Goal: Task Accomplishment & Management: Manage account settings

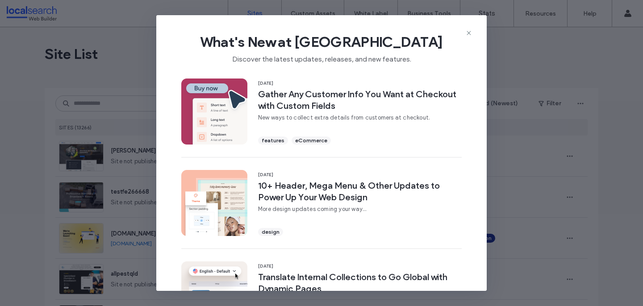
drag, startPoint x: 0, startPoint y: 0, endPoint x: 469, endPoint y: 27, distance: 469.4
click at [469, 26] on div "What's New at [GEOGRAPHIC_DATA] Discover the latest updates, releases, and new …" at bounding box center [321, 45] width 330 height 60
click at [468, 30] on icon at bounding box center [468, 32] width 7 height 7
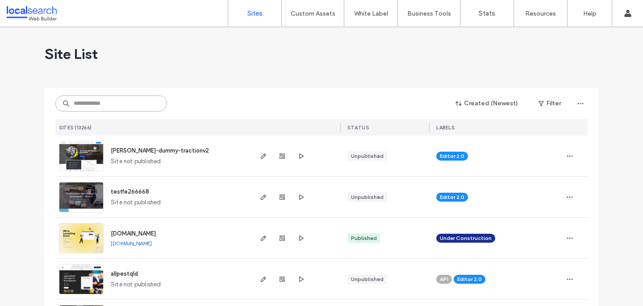
click at [115, 100] on input at bounding box center [111, 104] width 112 height 16
paste input "**********"
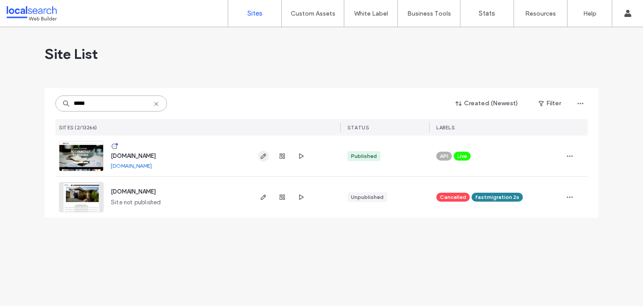
type input "*****"
click at [262, 153] on icon "button" at bounding box center [263, 156] width 7 height 7
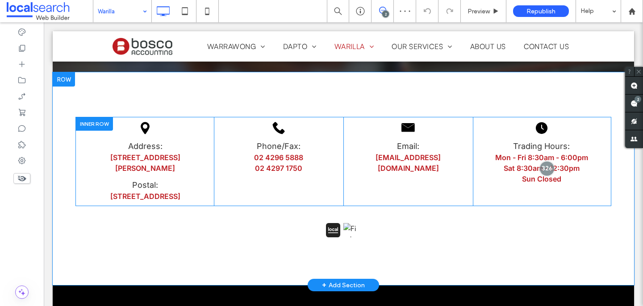
scroll to position [382, 0]
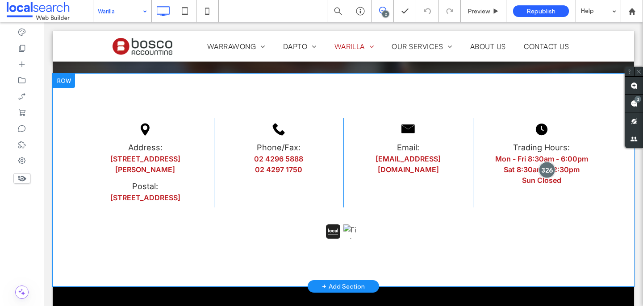
click at [545, 162] on div at bounding box center [547, 170] width 17 height 17
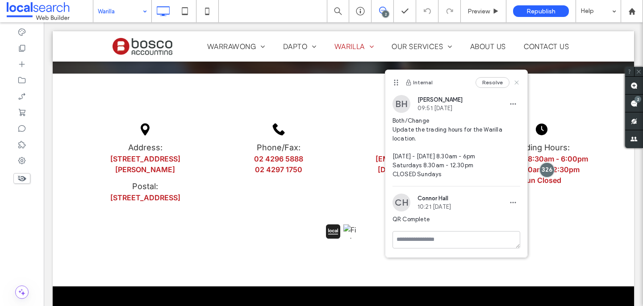
click at [516, 80] on icon at bounding box center [516, 82] width 7 height 7
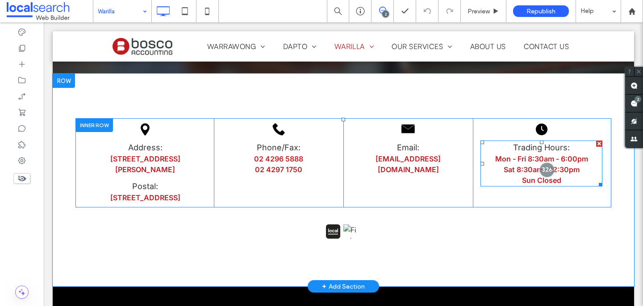
click at [520, 177] on p "Sun Closed" at bounding box center [541, 180] width 122 height 11
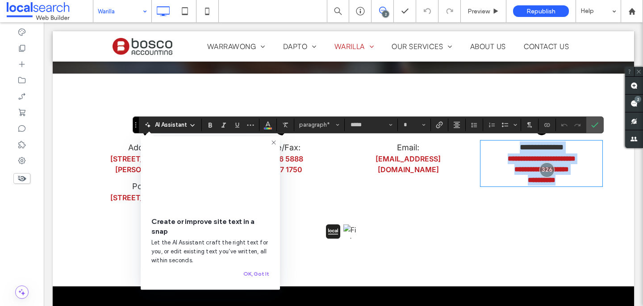
click at [575, 161] on span "**********" at bounding box center [541, 158] width 68 height 7
type input "**"
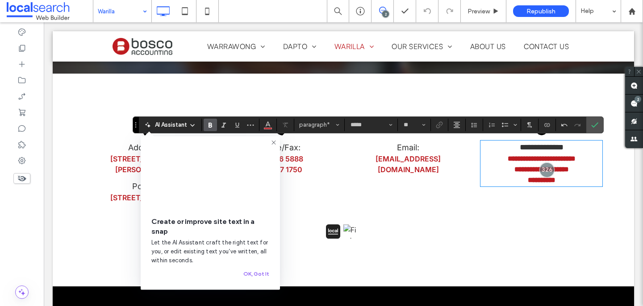
click at [568, 158] on span "**********" at bounding box center [541, 158] width 68 height 7
click at [595, 126] on icon "Confirm" at bounding box center [594, 124] width 7 height 7
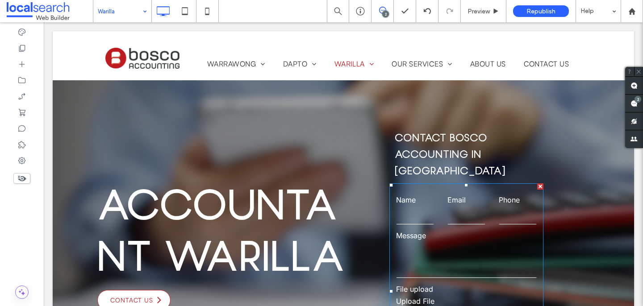
scroll to position [0, 0]
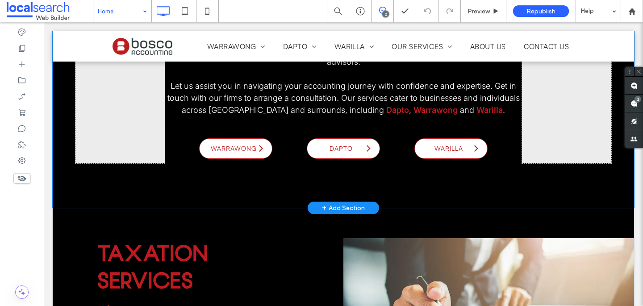
scroll to position [748, 0]
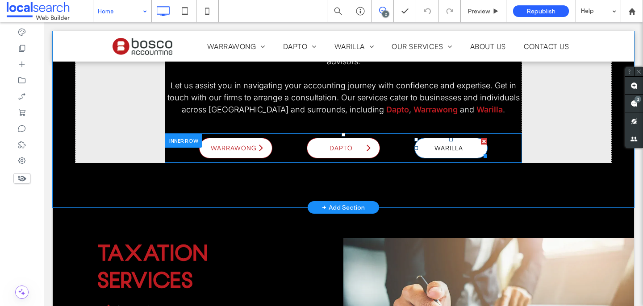
click at [454, 148] on span "WARILLA" at bounding box center [448, 148] width 35 height 17
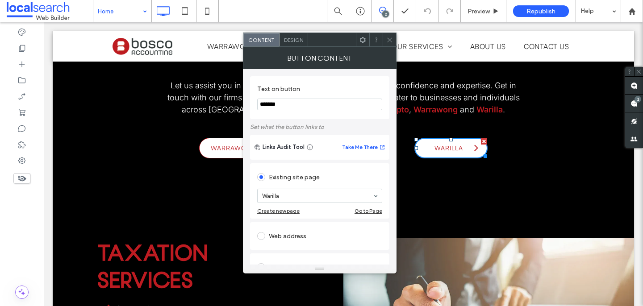
click at [387, 46] on span at bounding box center [389, 39] width 7 height 13
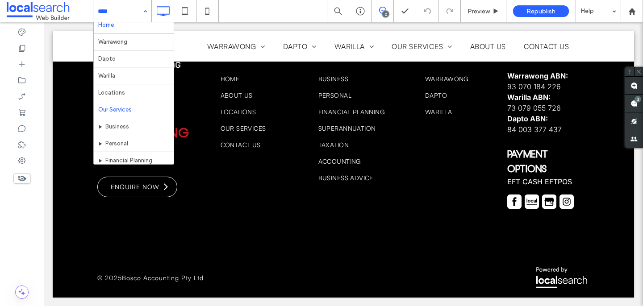
scroll to position [0, 0]
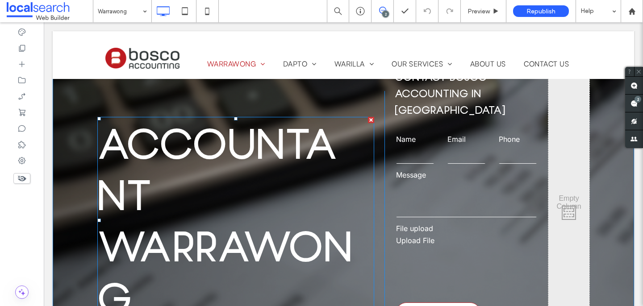
scroll to position [65, 0]
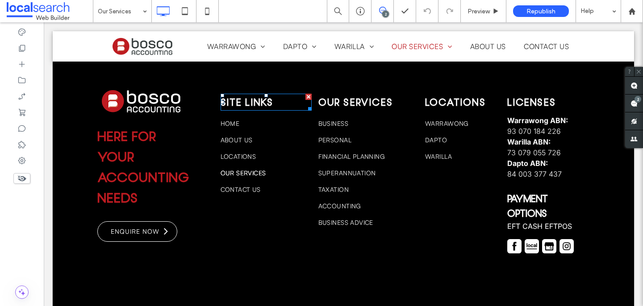
scroll to position [1074, 0]
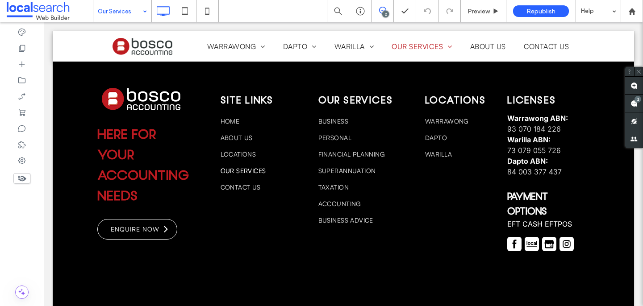
click at [109, 12] on input at bounding box center [120, 11] width 45 height 22
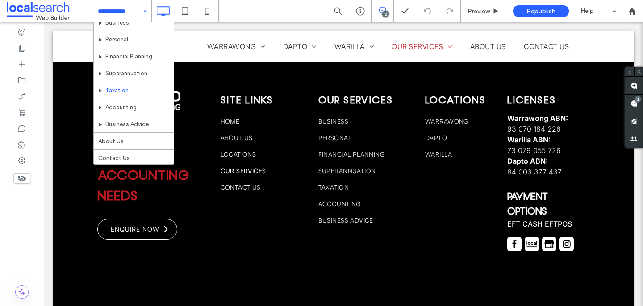
scroll to position [110, 0]
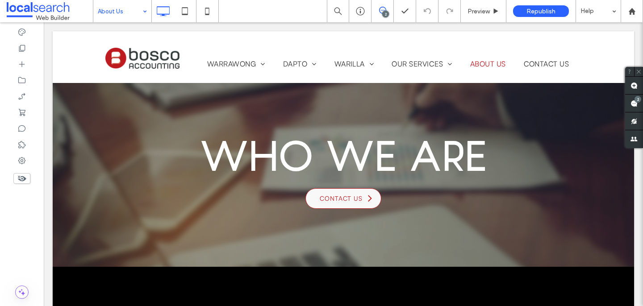
click at [125, 12] on input at bounding box center [120, 11] width 45 height 22
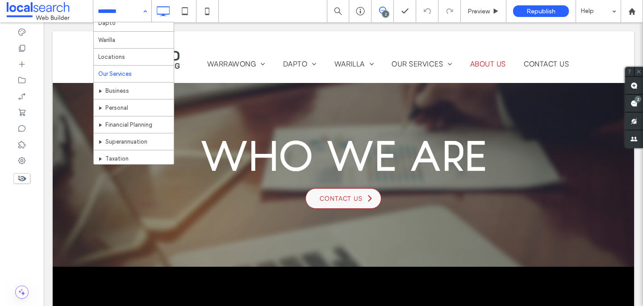
scroll to position [42, 0]
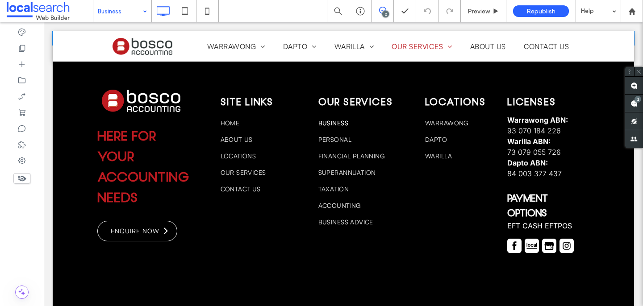
scroll to position [1785, 0]
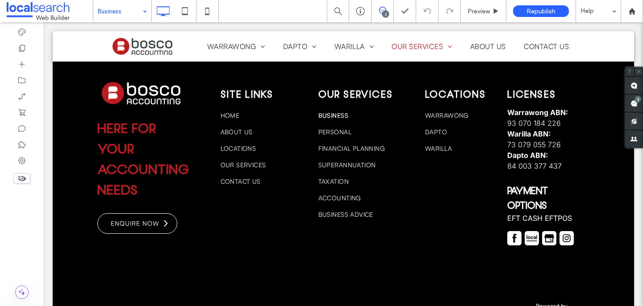
click at [131, 13] on input at bounding box center [120, 11] width 45 height 22
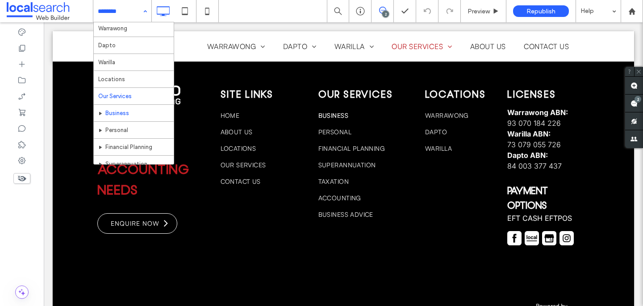
scroll to position [18, 0]
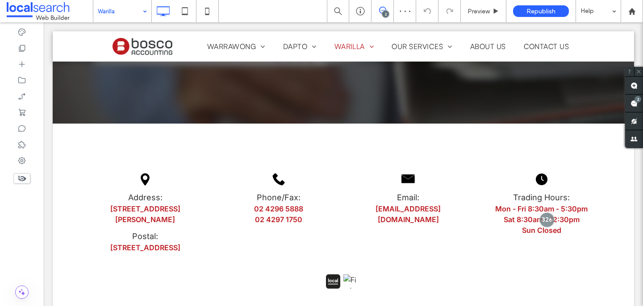
scroll to position [332, 0]
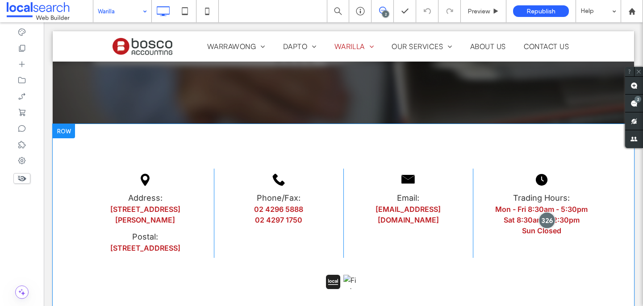
click at [548, 216] on div at bounding box center [547, 220] width 17 height 17
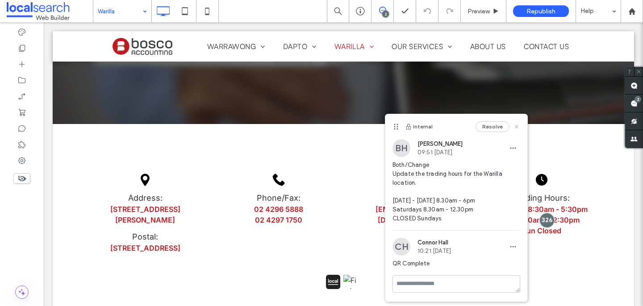
click at [517, 126] on use at bounding box center [516, 127] width 4 height 4
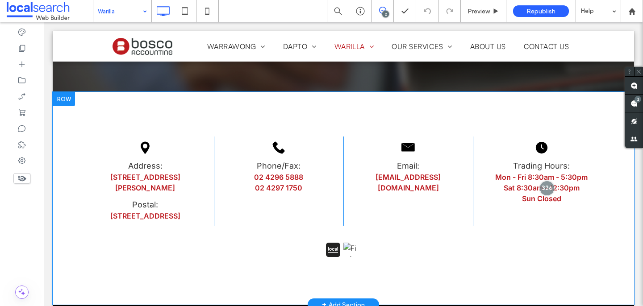
scroll to position [365, 0]
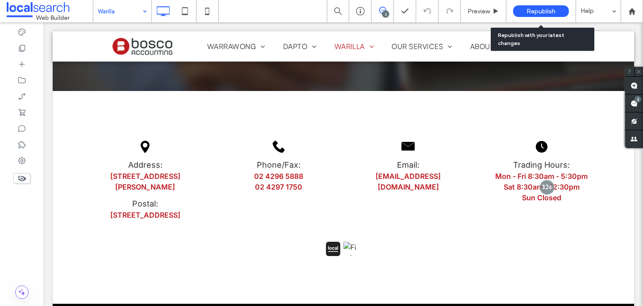
click at [551, 10] on span "Republish" at bounding box center [540, 12] width 29 height 8
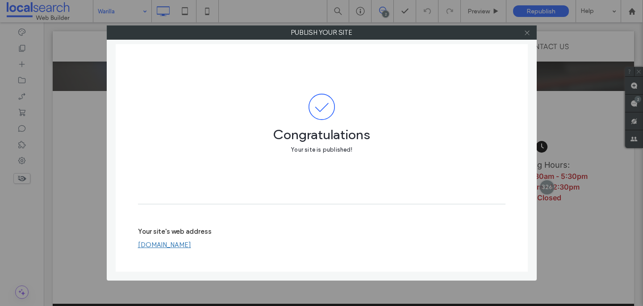
click at [525, 31] on icon at bounding box center [527, 32] width 7 height 7
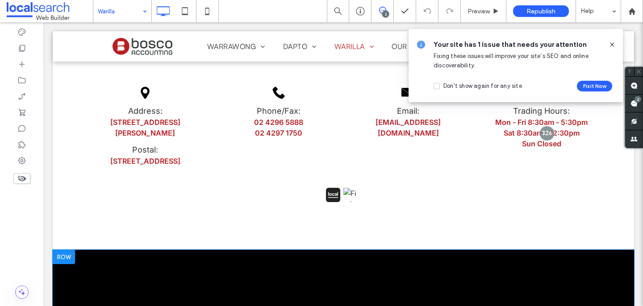
scroll to position [358, 0]
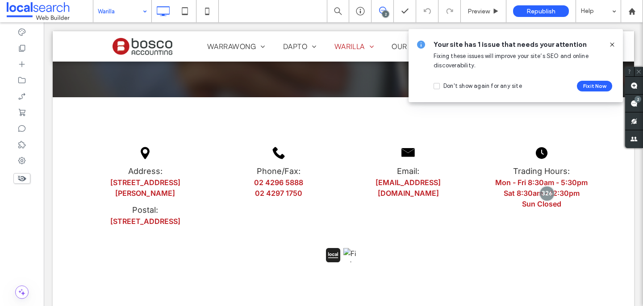
click at [613, 44] on icon at bounding box center [611, 44] width 7 height 7
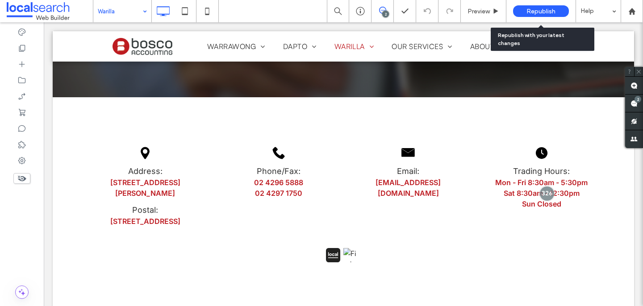
click at [547, 10] on span "Republish" at bounding box center [540, 12] width 29 height 8
